Goal: Information Seeking & Learning: Learn about a topic

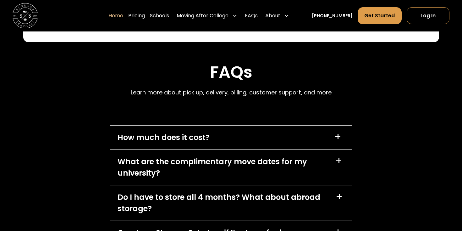
scroll to position [1720, 0]
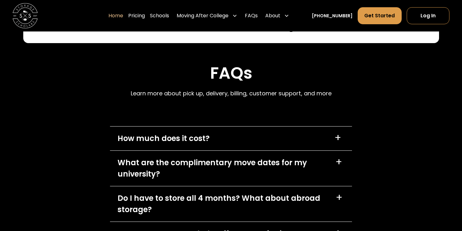
click at [169, 139] on div "How much does it cost?" at bounding box center [164, 138] width 92 height 11
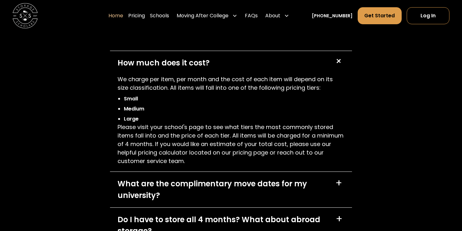
scroll to position [1793, 0]
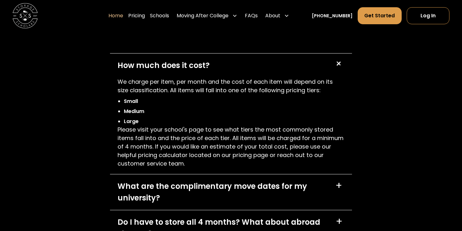
click at [207, 64] on div "How much does it cost?" at bounding box center [164, 65] width 92 height 11
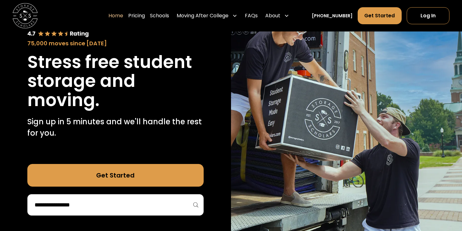
scroll to position [0, 0]
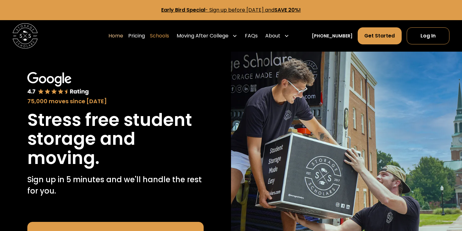
click at [165, 36] on link "Schools" at bounding box center [159, 36] width 19 height 18
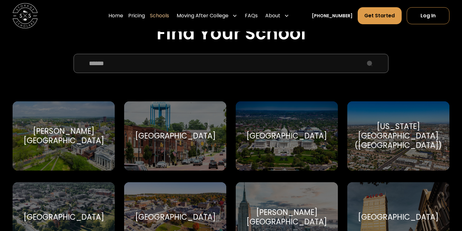
scroll to position [218, 0]
click at [206, 68] on input "School Select Form" at bounding box center [231, 62] width 315 height 19
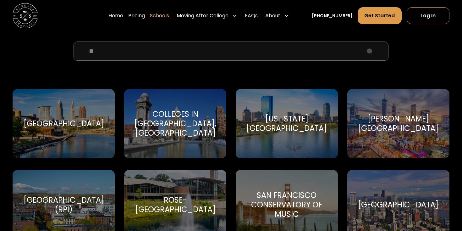
scroll to position [227, 0]
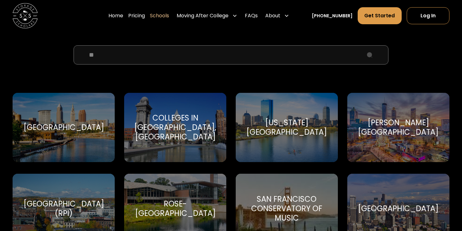
type input "*"
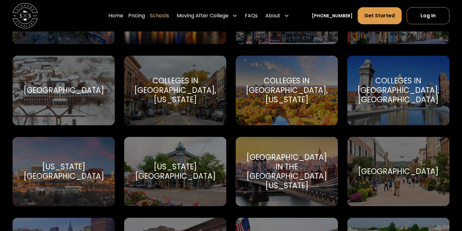
scroll to position [750, 0]
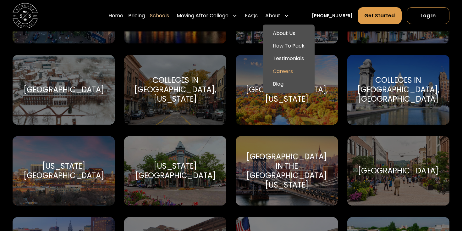
click at [291, 69] on link "Careers" at bounding box center [288, 71] width 47 height 13
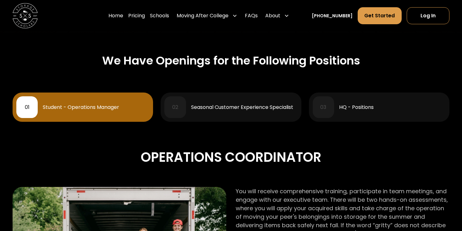
scroll to position [252, 0]
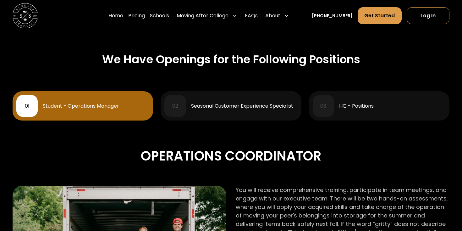
click at [287, 107] on div "Seasonal Customer Experience Specialist" at bounding box center [242, 105] width 102 height 5
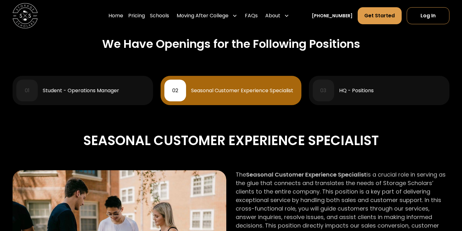
scroll to position [267, 0]
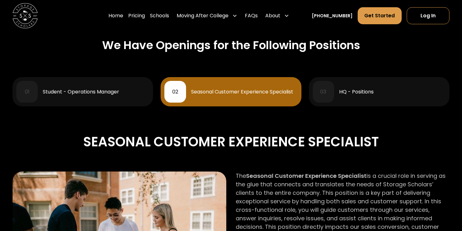
click at [348, 95] on div "03 HQ - Positions" at bounding box center [379, 91] width 133 height 21
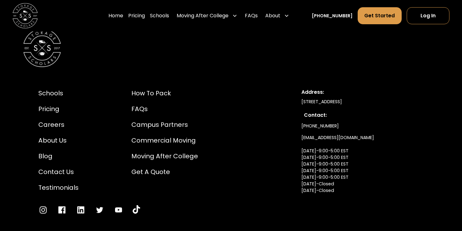
scroll to position [1307, 0]
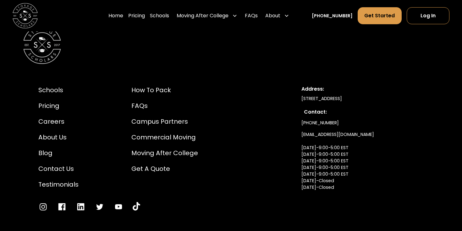
click at [30, 12] on img at bounding box center [25, 15] width 25 height 25
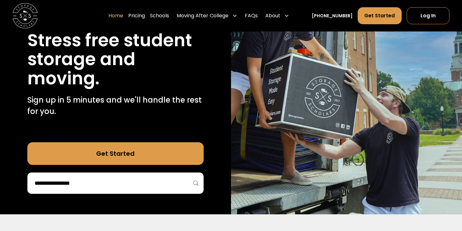
scroll to position [97, 0]
